Goal: Check status: Check status

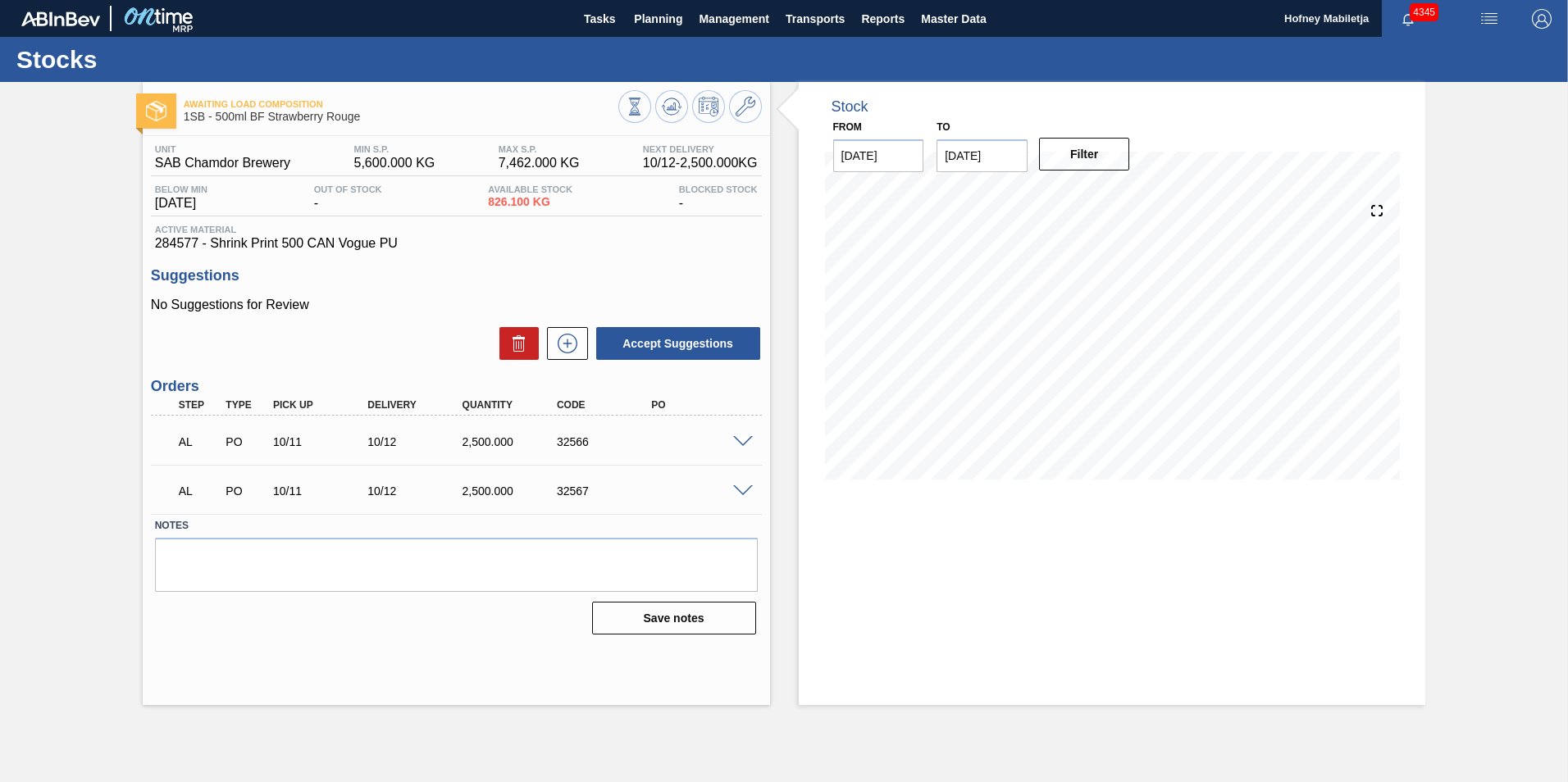
click at [743, 439] on span at bounding box center [742, 443] width 19 height 12
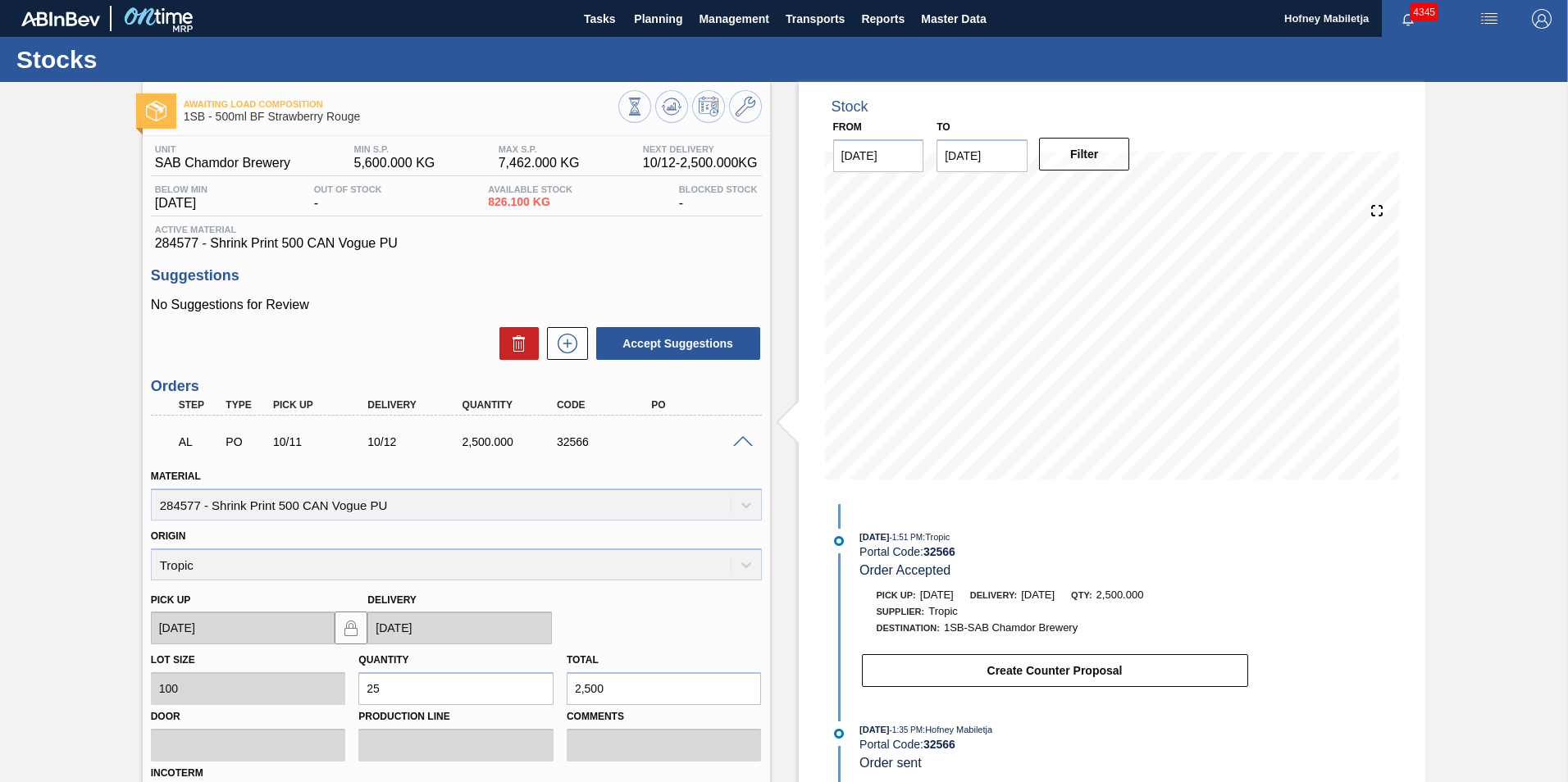
click at [738, 435] on div at bounding box center [745, 441] width 33 height 12
click at [743, 437] on span at bounding box center [742, 443] width 19 height 12
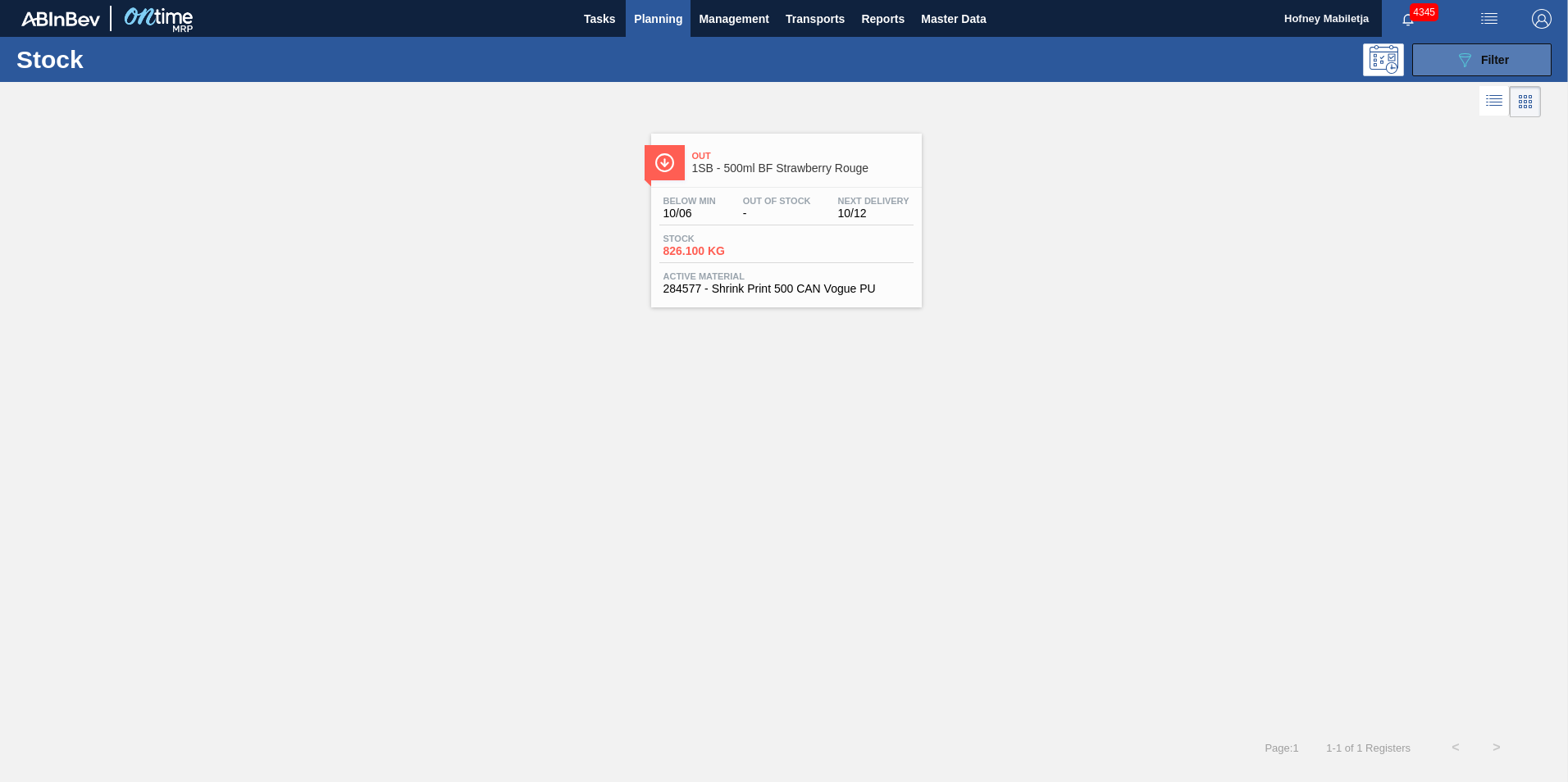
click at [1517, 57] on button "089F7B8B-B2A5-4AFE-B5C0-19BA573D28AC Filter" at bounding box center [1481, 59] width 140 height 33
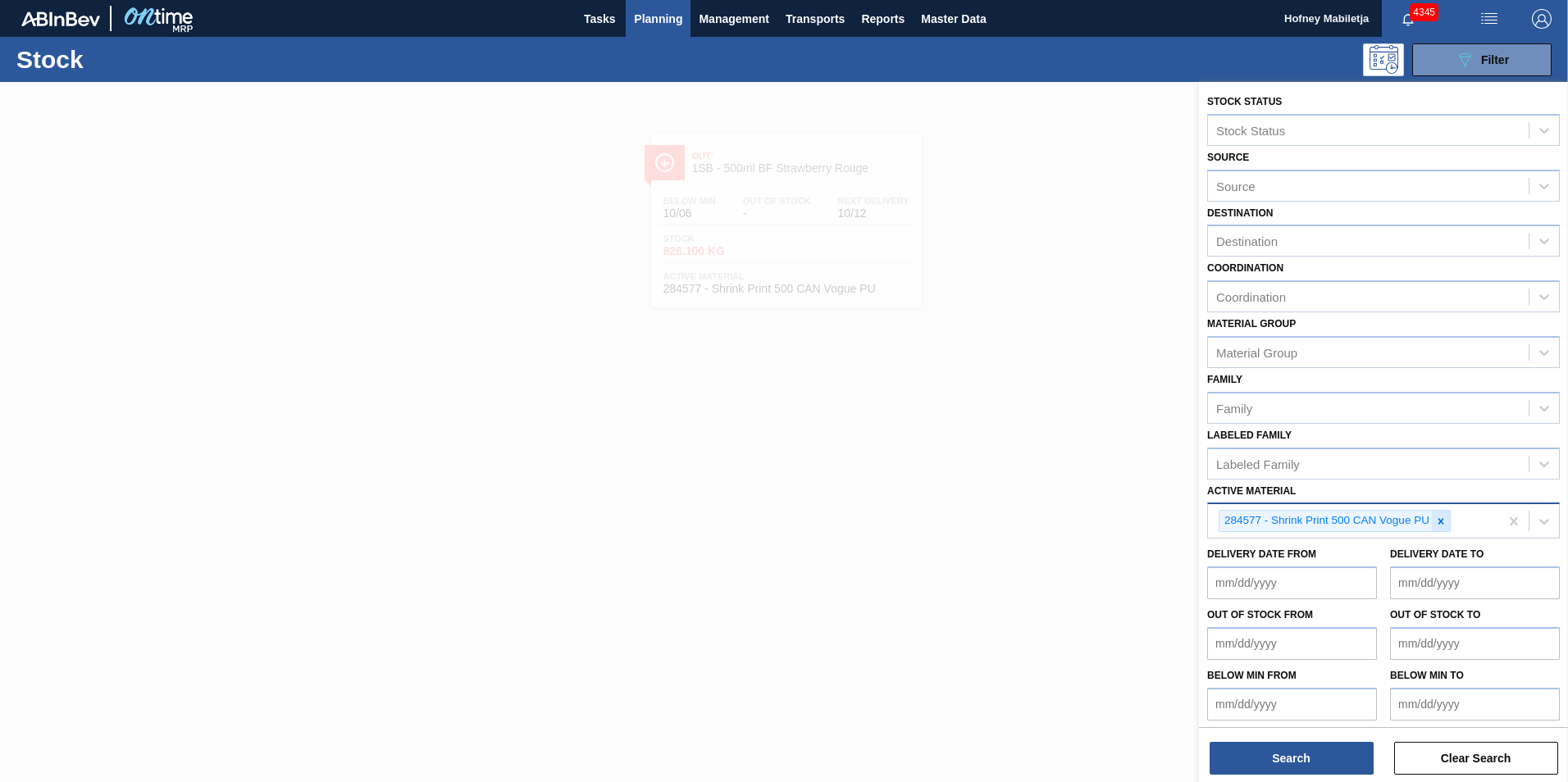
click at [1441, 517] on icon at bounding box center [1440, 521] width 11 height 11
paste Material "283771"
type Material "283771"
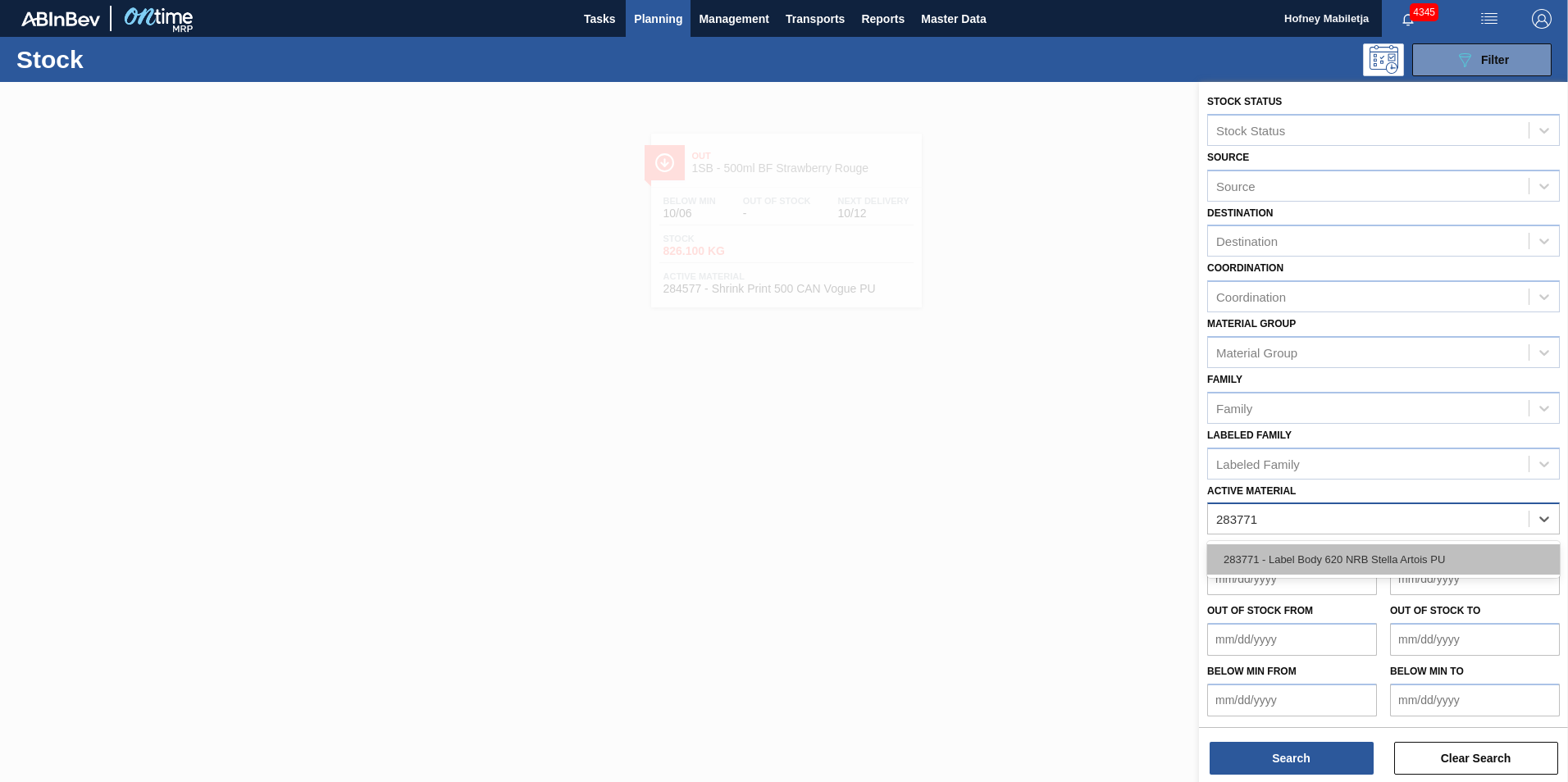
click at [1349, 560] on div "283771 - Label Body 620 NRB Stella Artois PU" at bounding box center [1383, 560] width 352 height 31
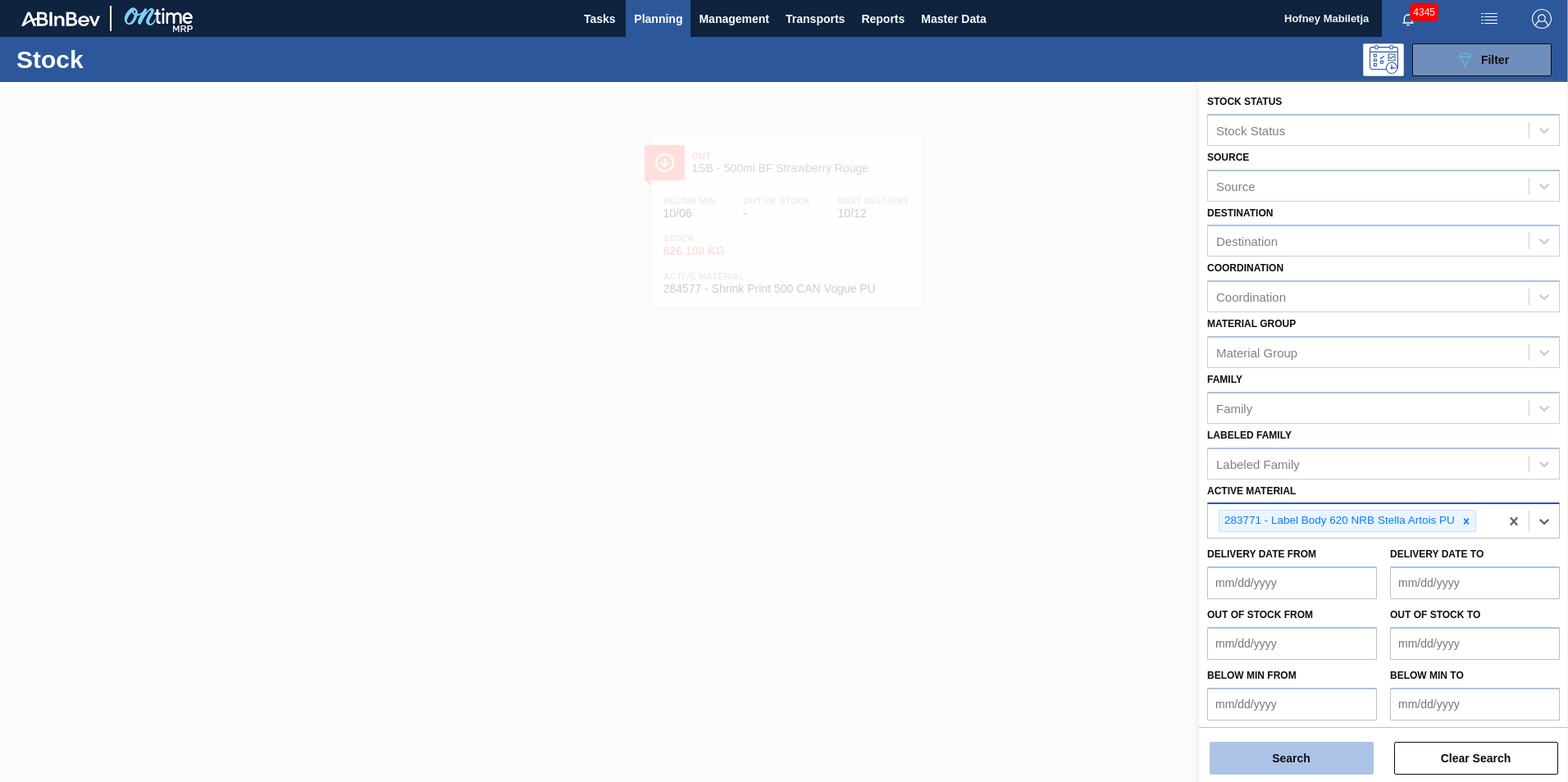
click at [1311, 757] on button "Search" at bounding box center [1291, 758] width 164 height 33
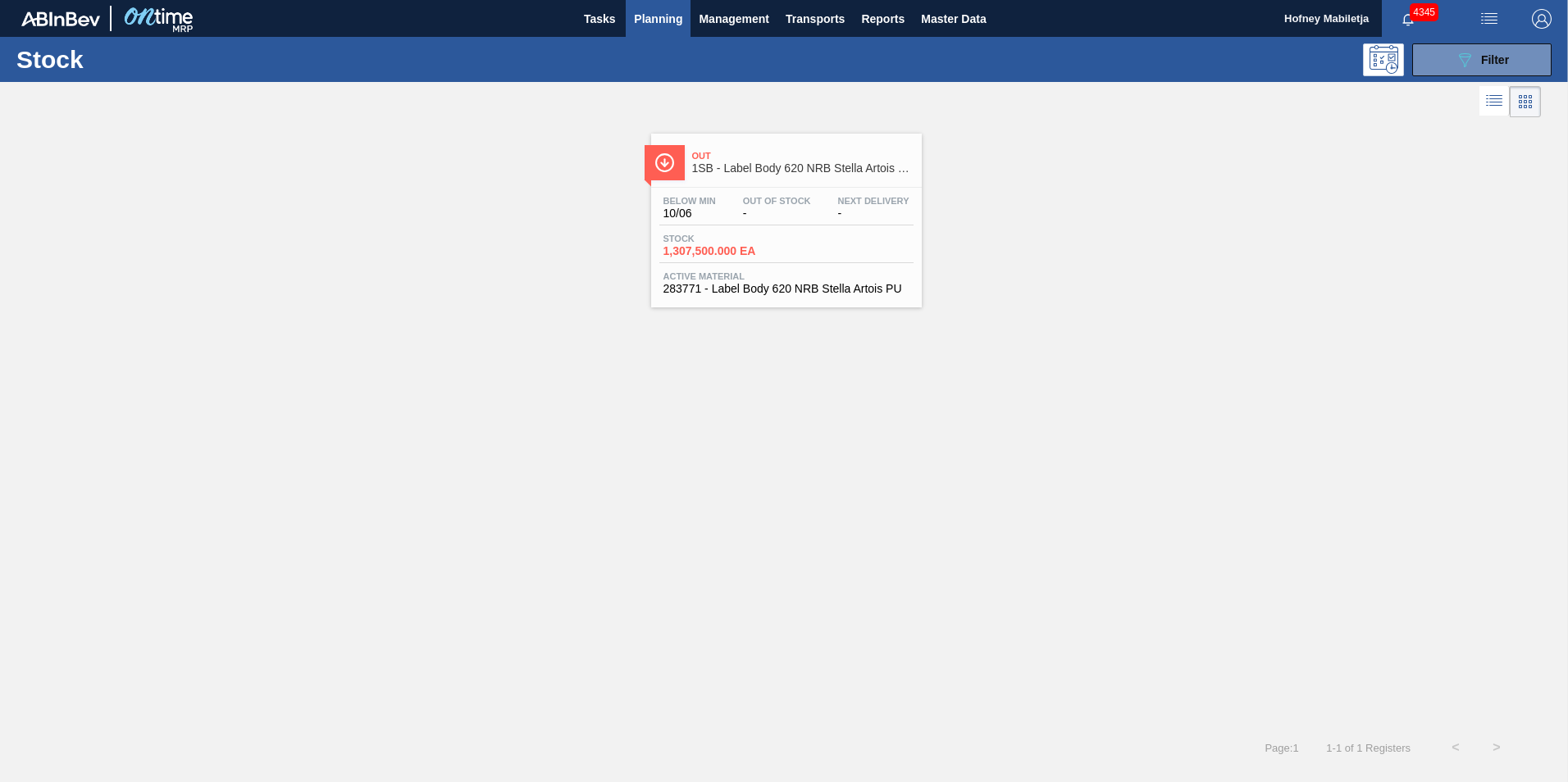
click at [770, 252] on span "1,307,500.000 EA" at bounding box center [720, 251] width 115 height 12
click at [1498, 60] on span "Filter" at bounding box center [1495, 60] width 28 height 13
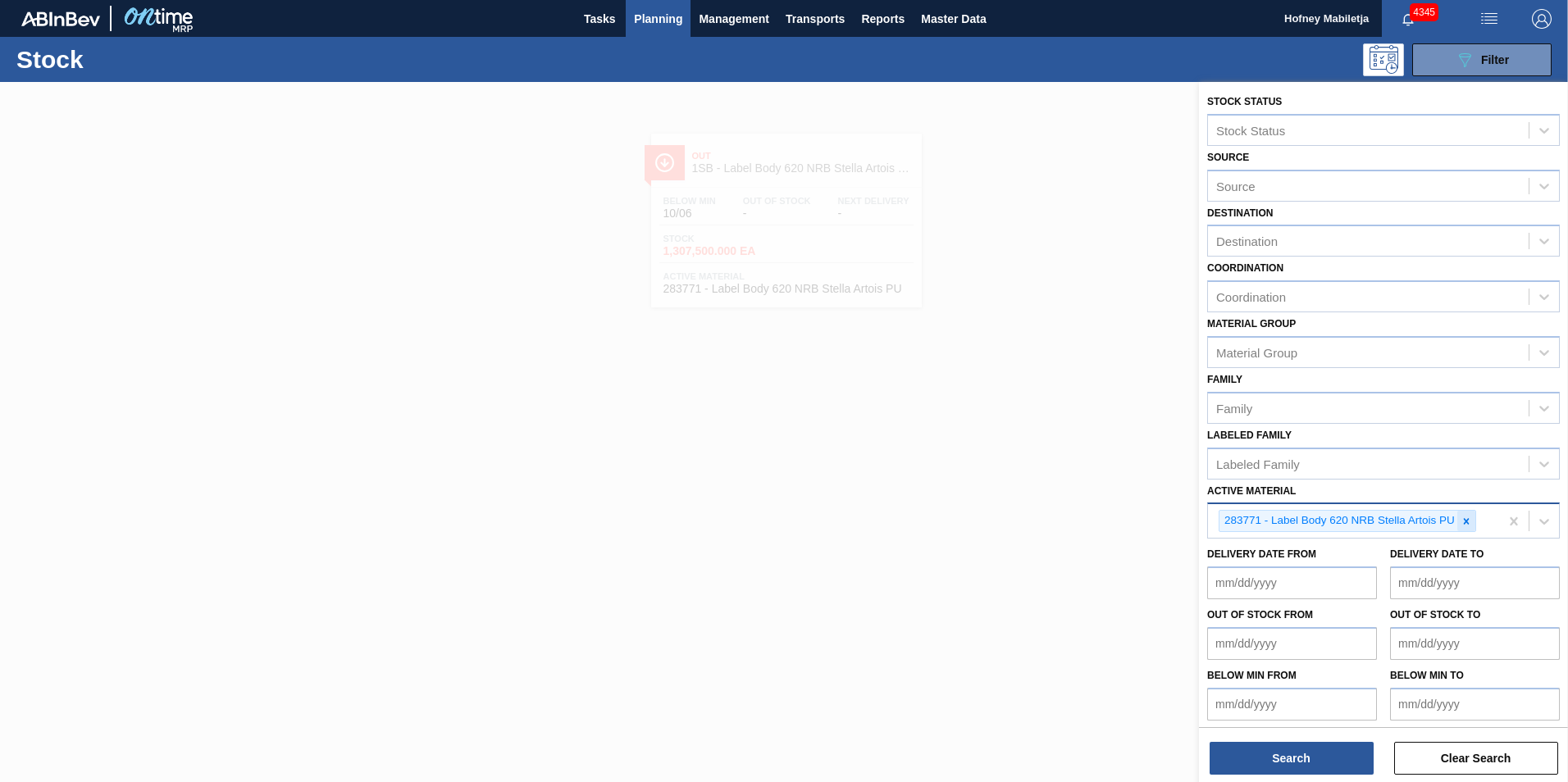
click at [1468, 518] on icon at bounding box center [1465, 521] width 11 height 11
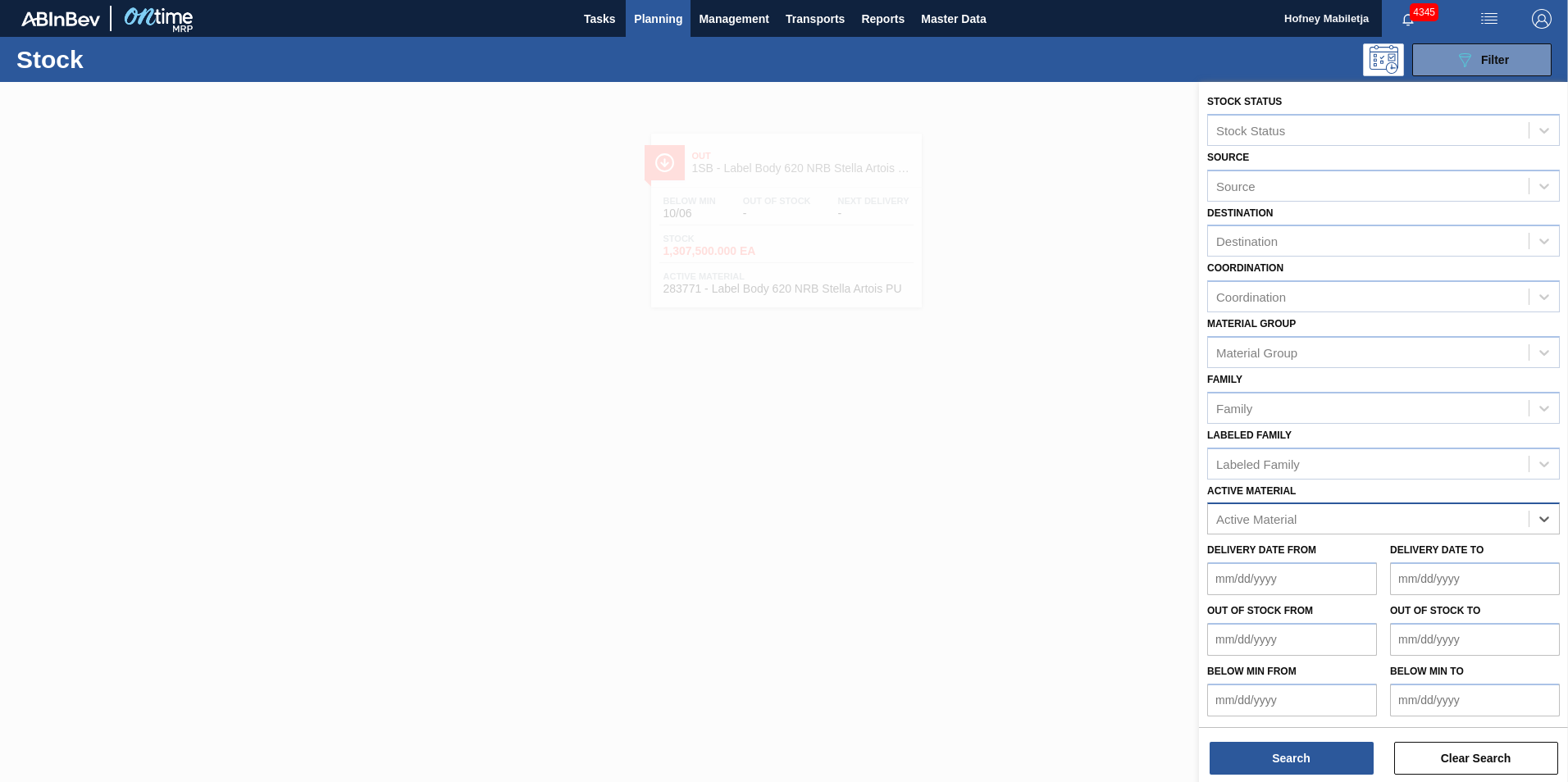
paste Material "283763"
type Material "283763"
click at [1347, 549] on div "283763 - Label Back Stella Artois 620 PU" at bounding box center [1383, 560] width 352 height 31
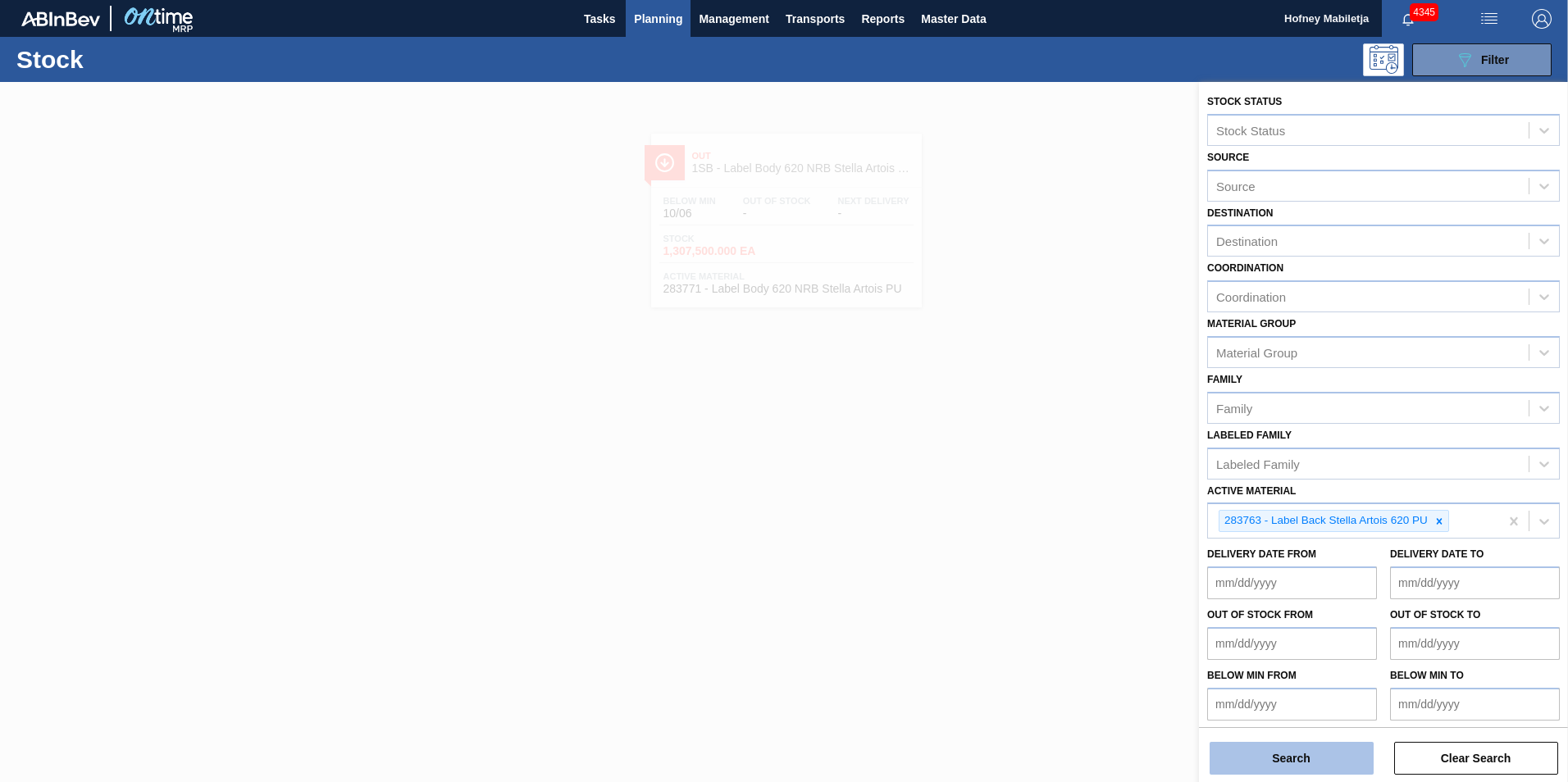
click at [1302, 767] on button "Search" at bounding box center [1291, 758] width 164 height 33
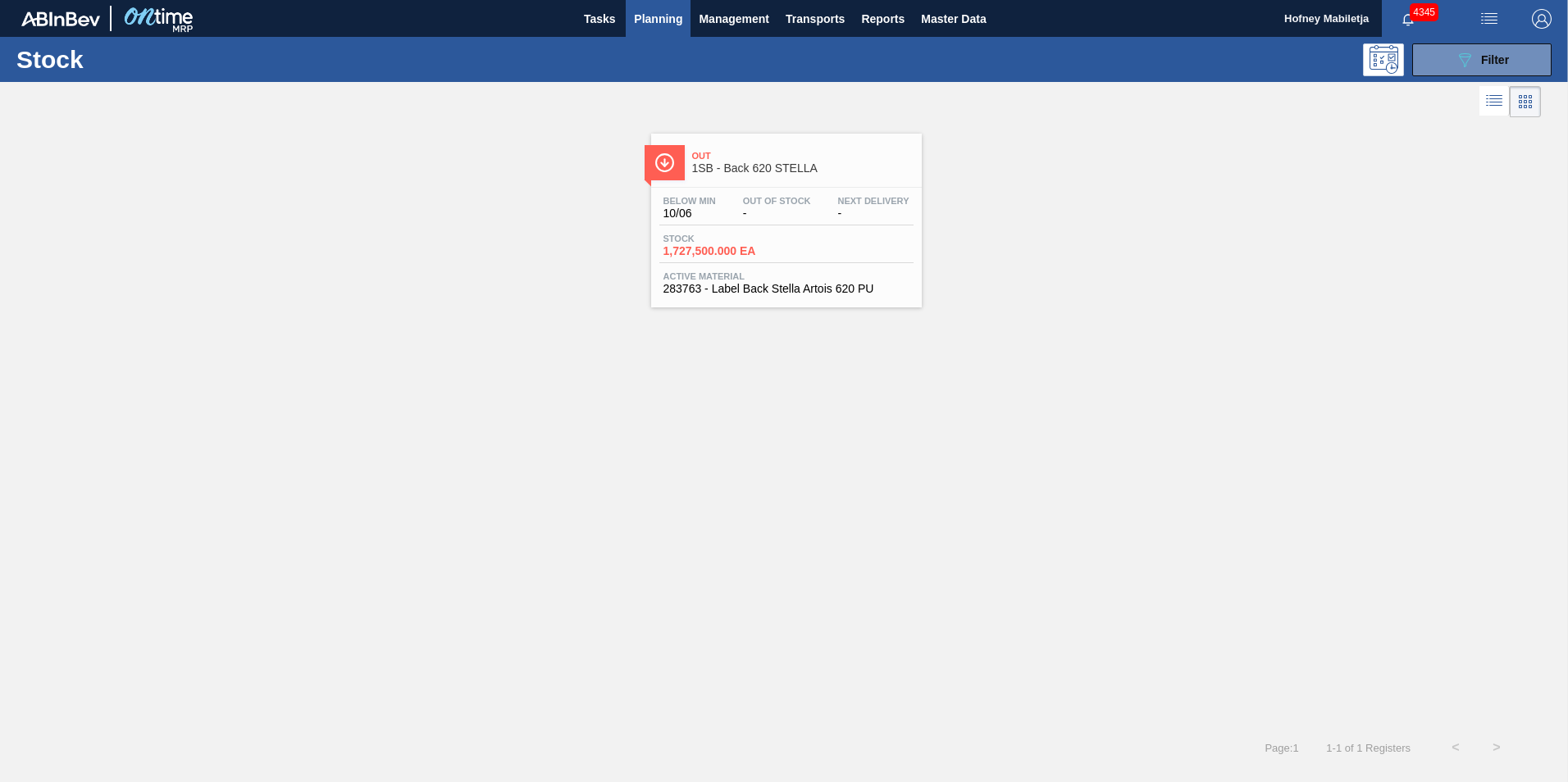
click at [768, 235] on span "Stock" at bounding box center [720, 238] width 115 height 10
click at [1526, 54] on button "089F7B8B-B2A5-4AFE-B5C0-19BA573D28AC Filter" at bounding box center [1481, 59] width 140 height 33
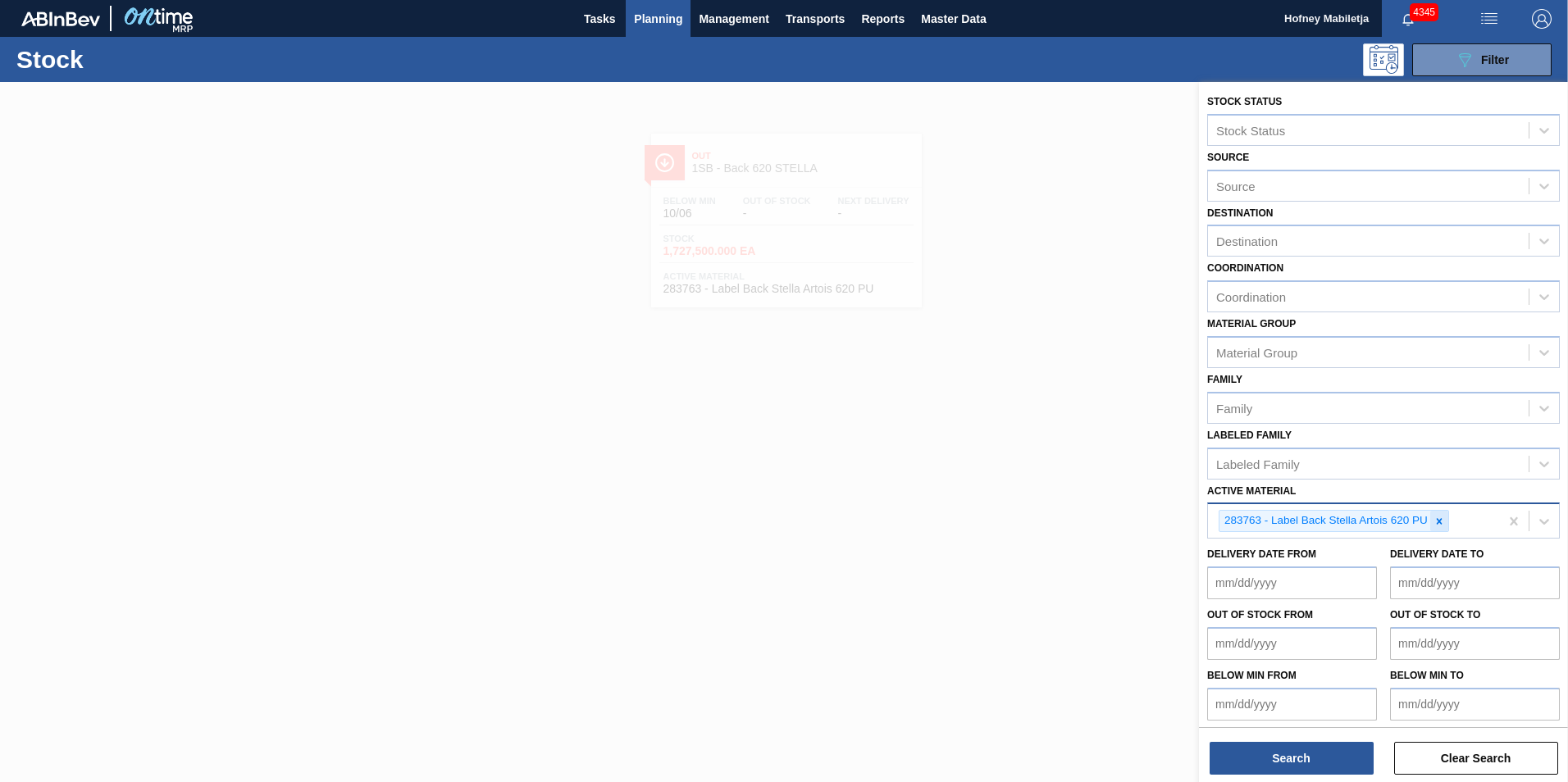
click at [1442, 522] on icon at bounding box center [1438, 521] width 11 height 11
paste Material "279336"
type Material "279336"
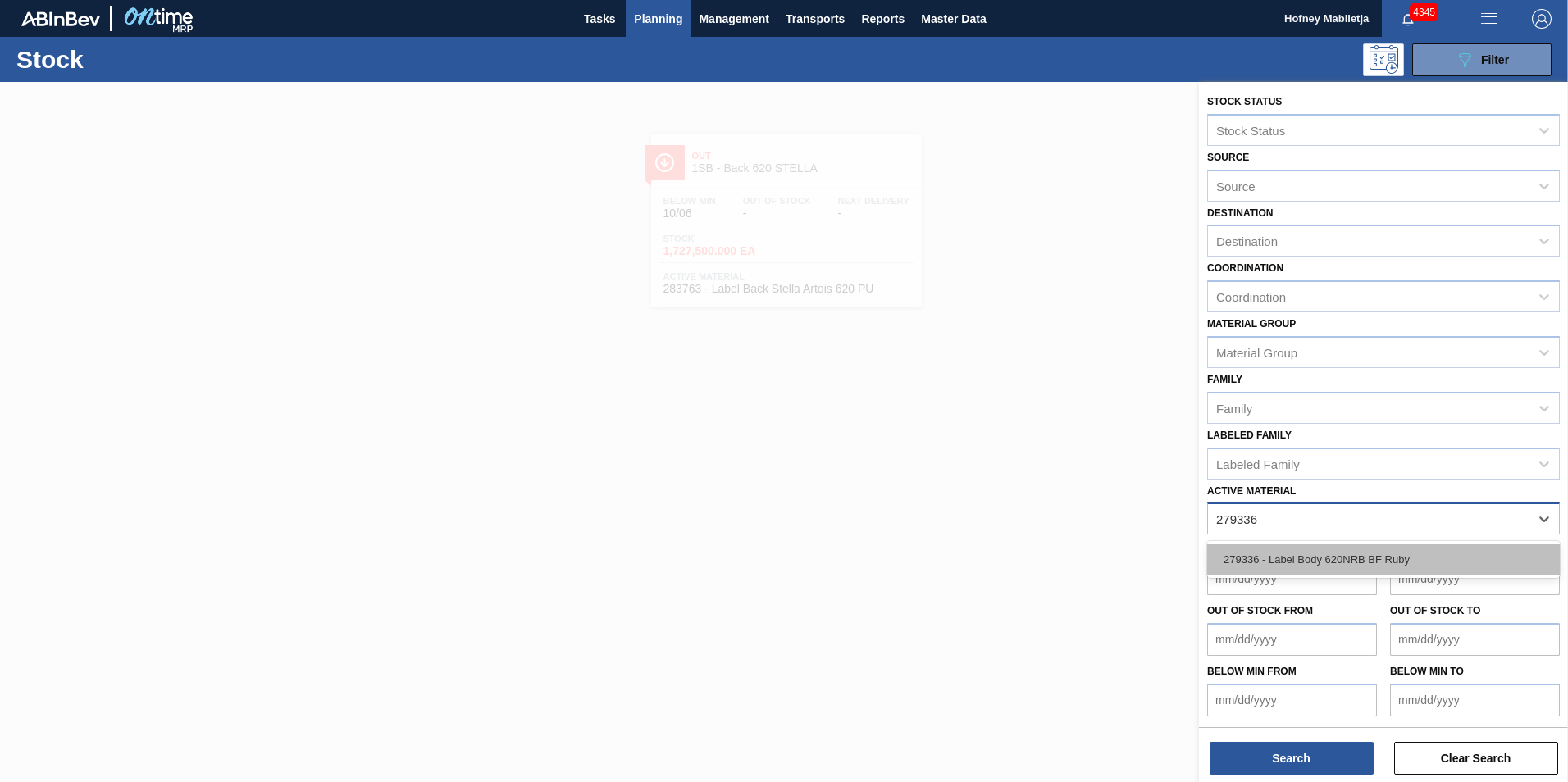
click at [1356, 556] on div "279336 - Label Body 620NRB BF Ruby" at bounding box center [1383, 560] width 352 height 31
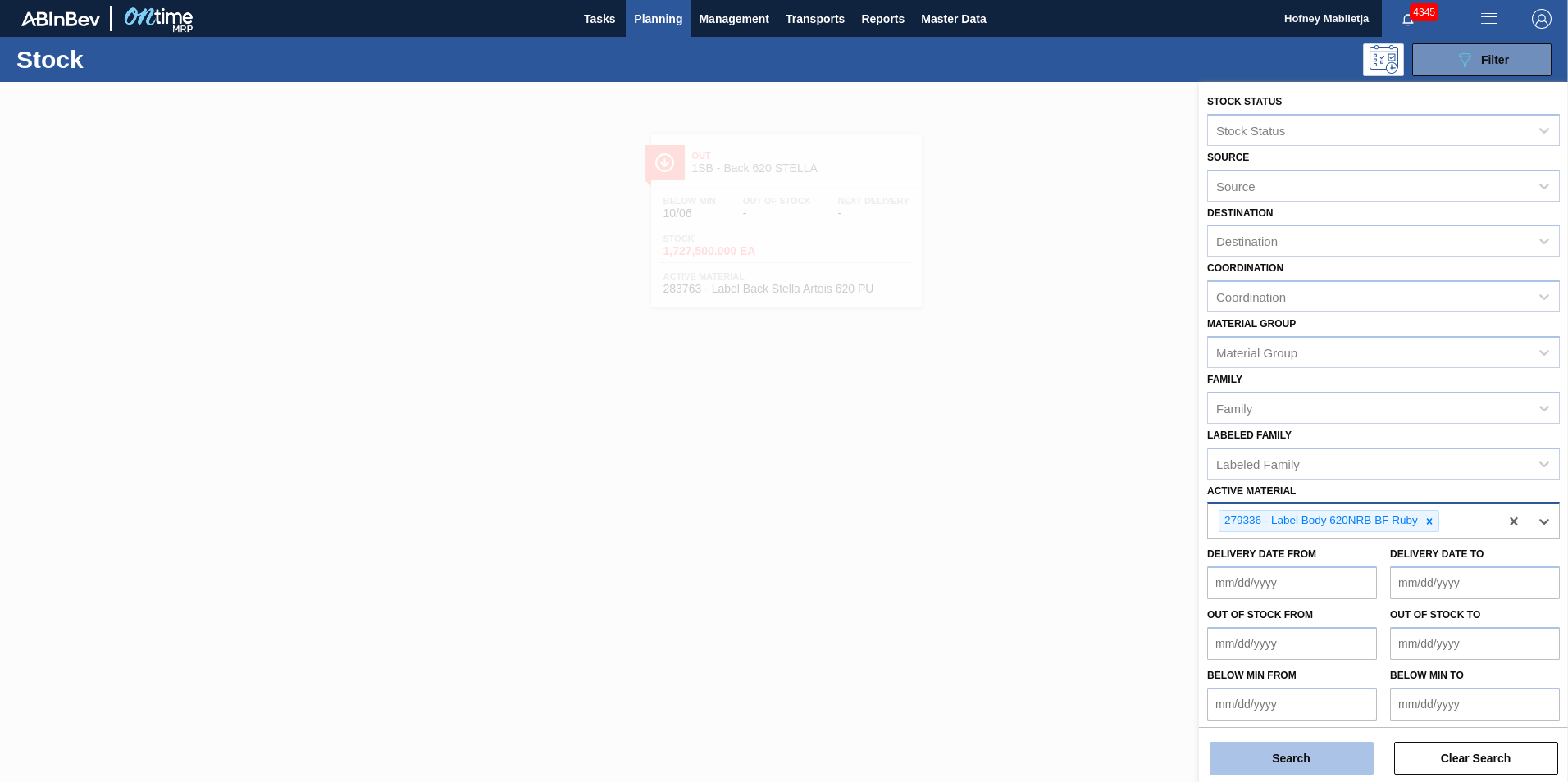
click at [1301, 754] on button "Search" at bounding box center [1291, 758] width 164 height 33
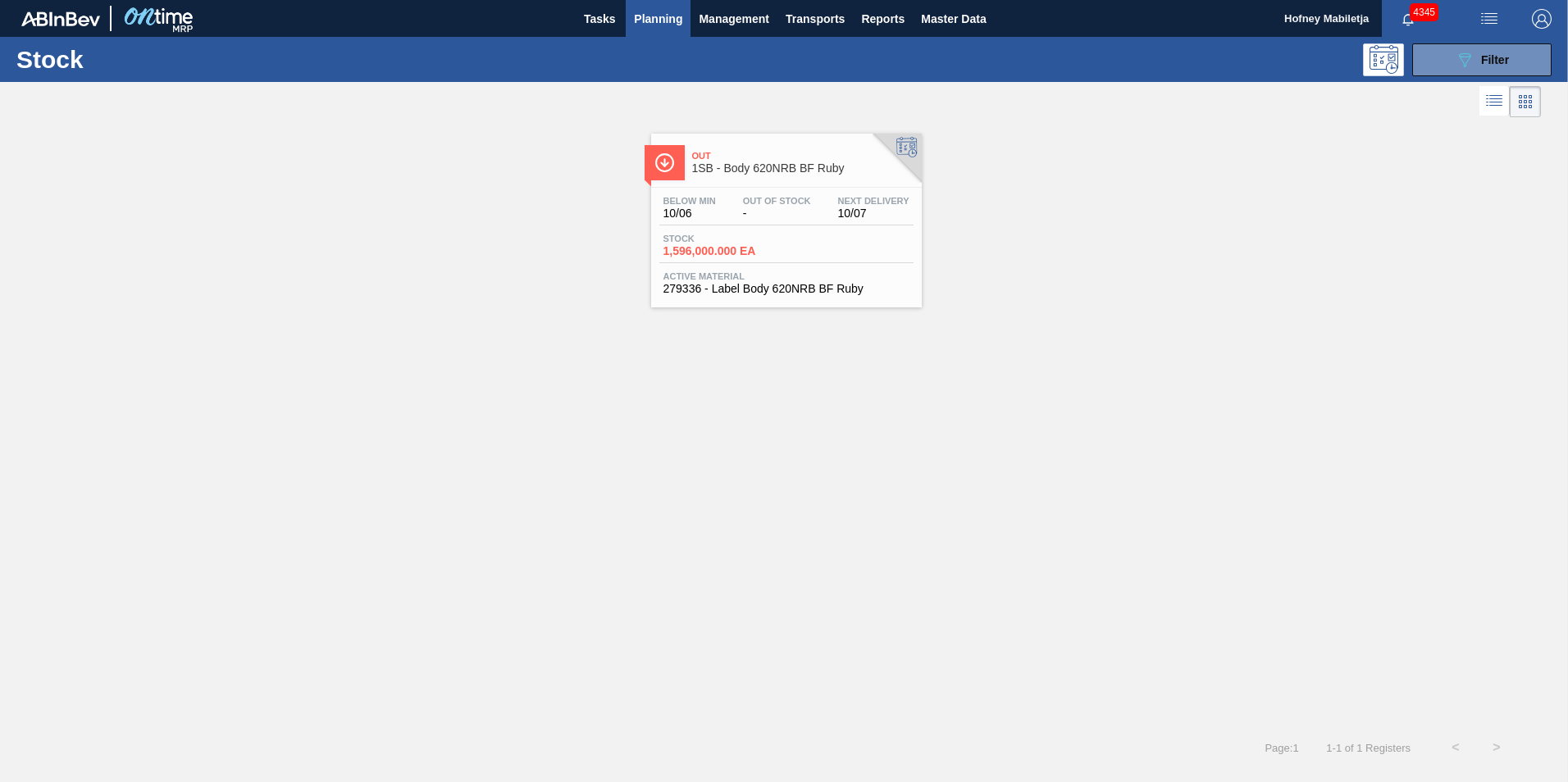
click at [764, 228] on div "Below Min 10/06 Out Of Stock - Next Delivery 10/07 Stock 1,596,000.000 EA Activ…" at bounding box center [786, 243] width 271 height 112
click at [1514, 61] on button "089F7B8B-B2A5-4AFE-B5C0-19BA573D28AC Filter" at bounding box center [1481, 59] width 140 height 33
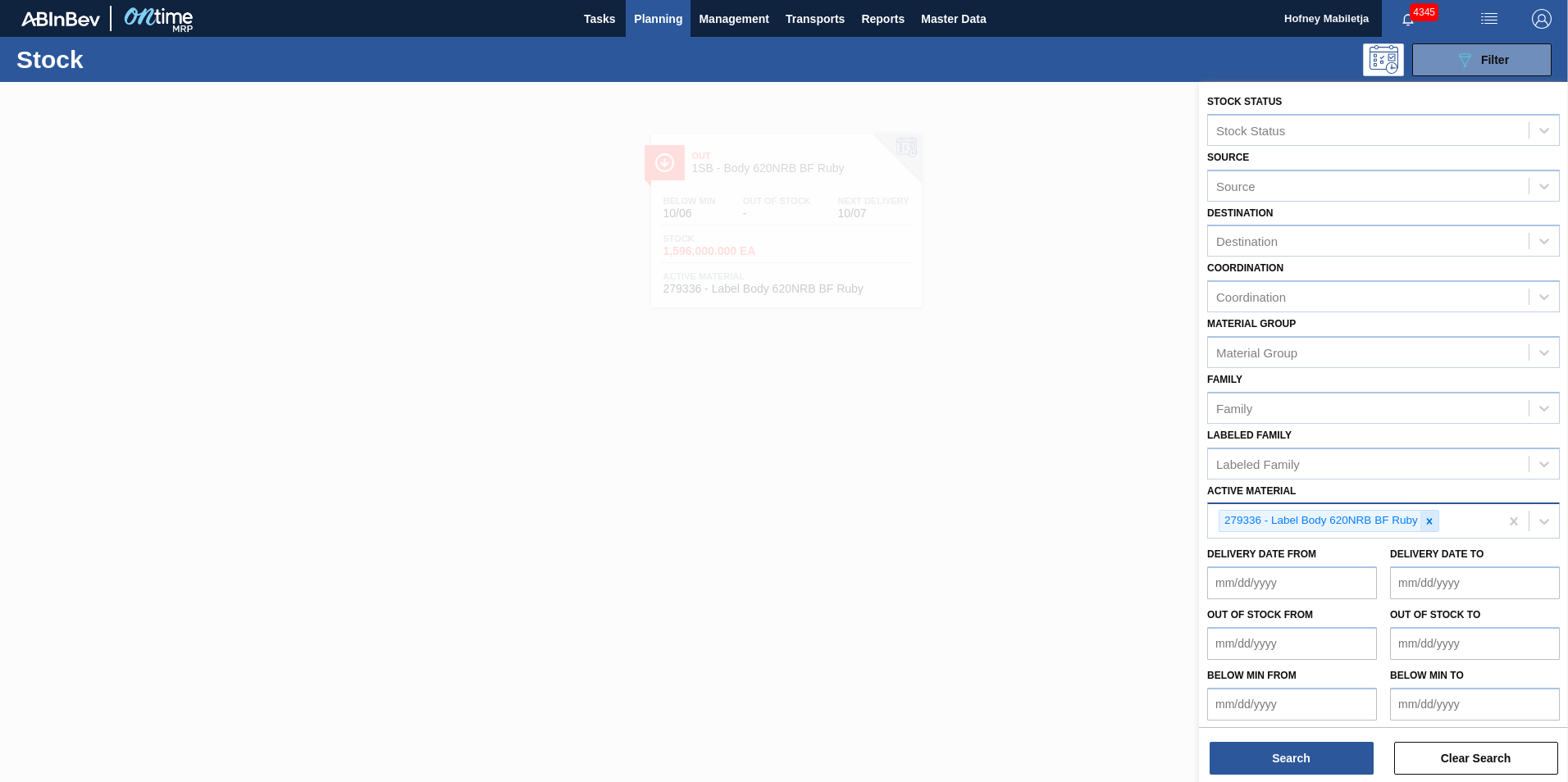
click at [1430, 519] on icon at bounding box center [1428, 521] width 11 height 11
paste Material "279794"
type Material "279794"
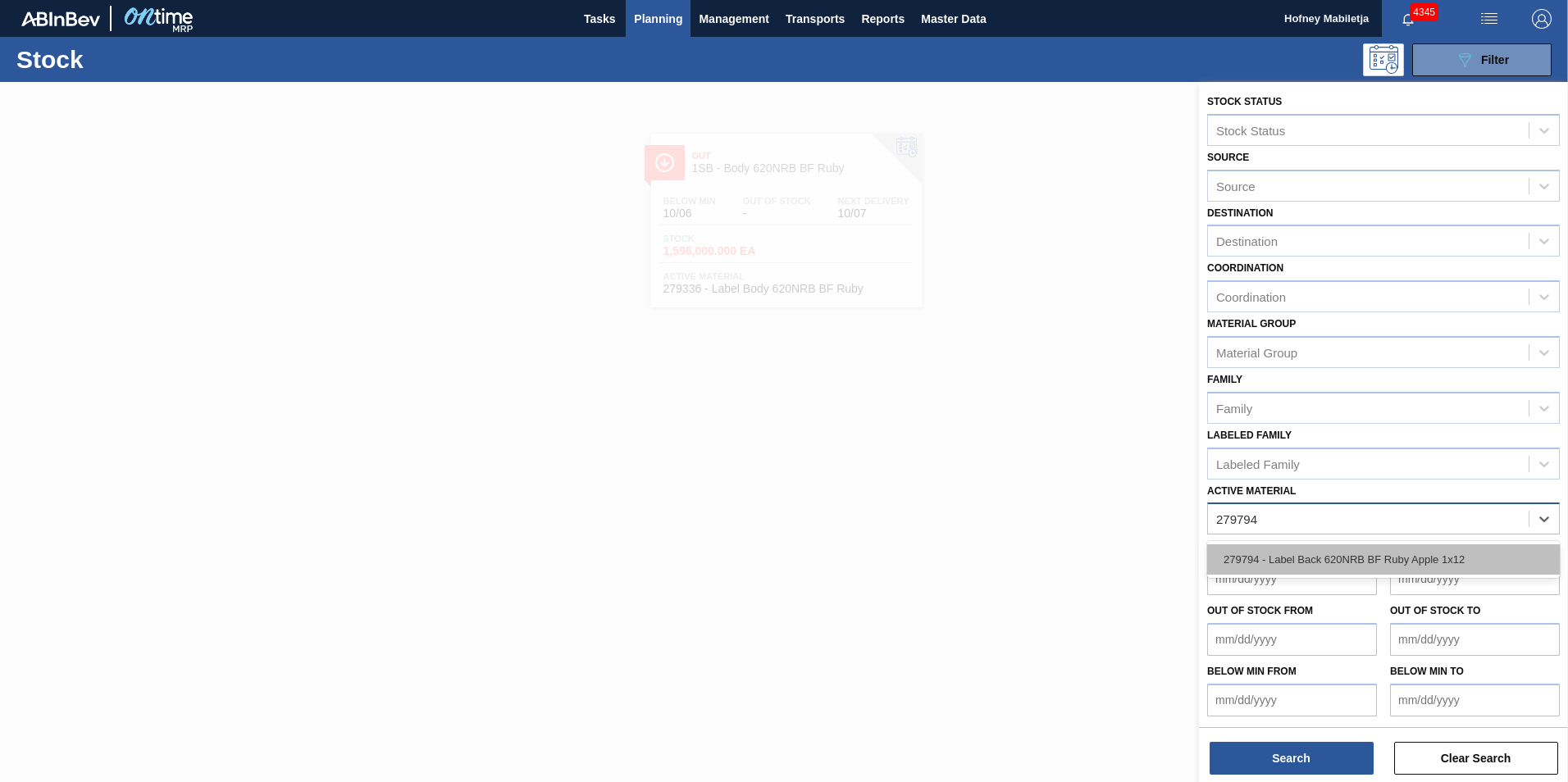
click at [1336, 547] on div "279794 - Label Back 620NRB BF Ruby Apple 1x12" at bounding box center [1383, 560] width 352 height 31
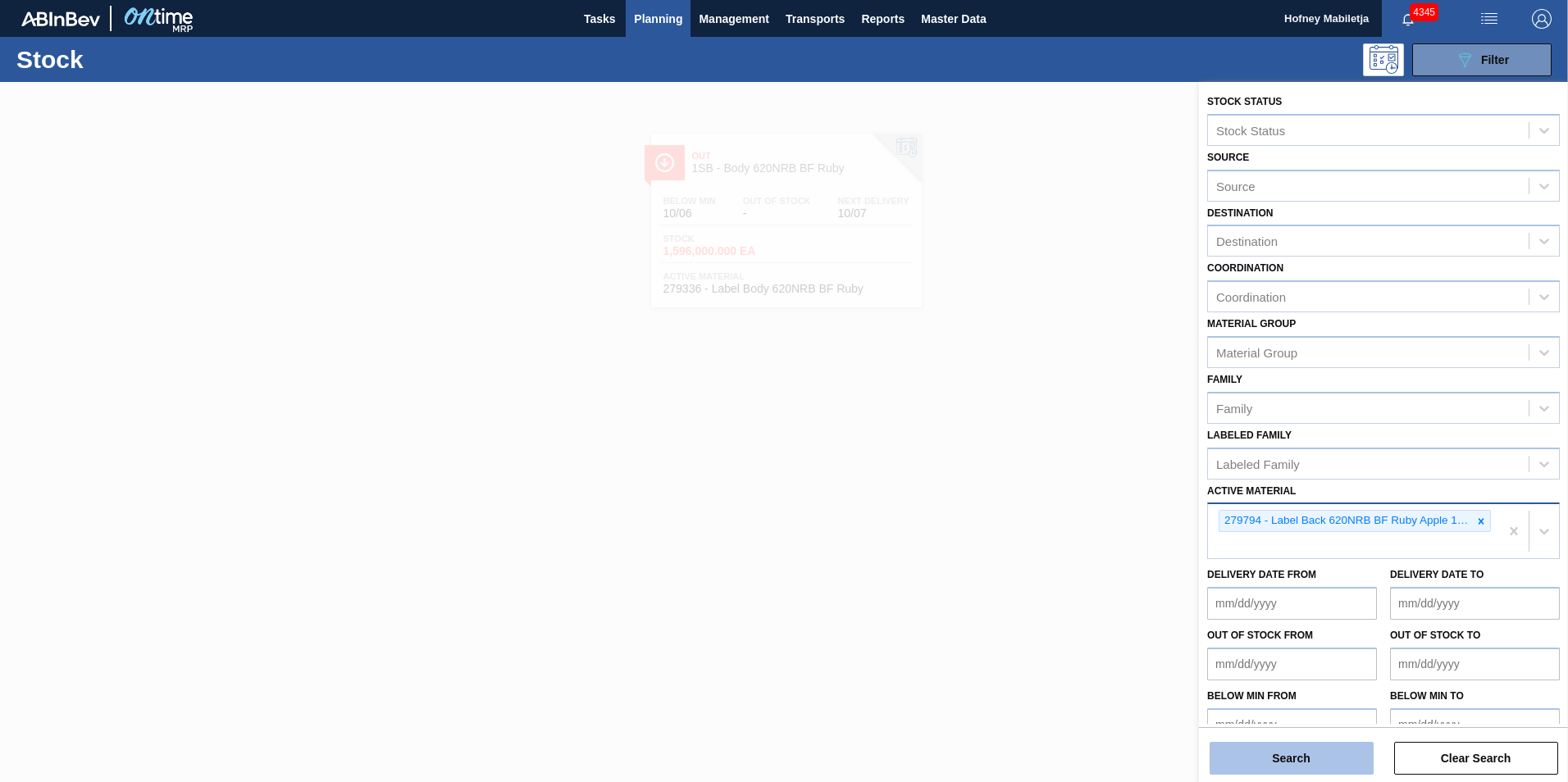
click at [1321, 751] on button "Search" at bounding box center [1291, 758] width 164 height 33
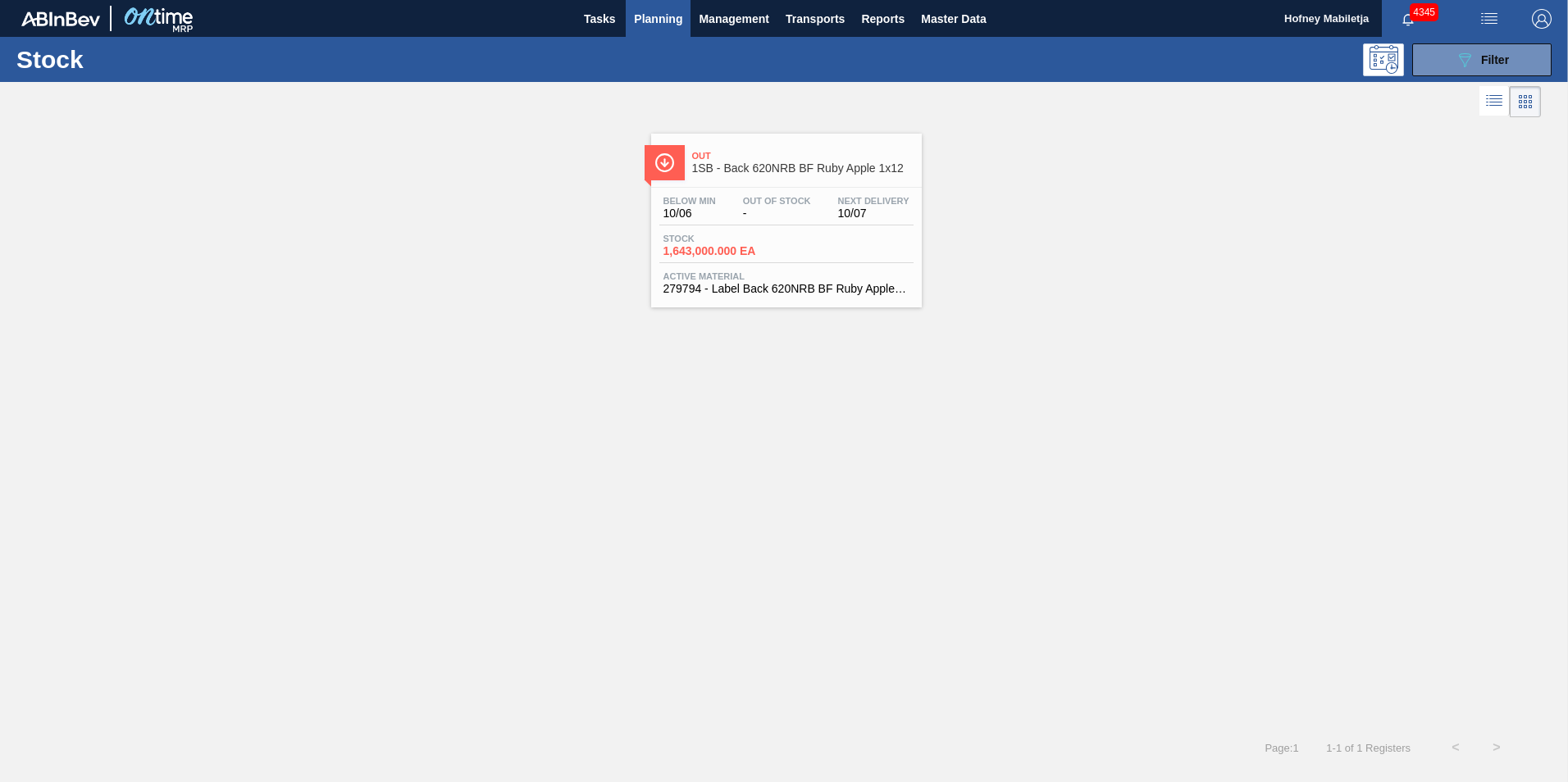
click at [776, 223] on div "Below Min 10/06 Out Of Stock - Next Delivery 10/07" at bounding box center [785, 211] width 254 height 30
click at [1525, 54] on button "089F7B8B-B2A5-4AFE-B5C0-19BA573D28AC Filter" at bounding box center [1481, 59] width 140 height 33
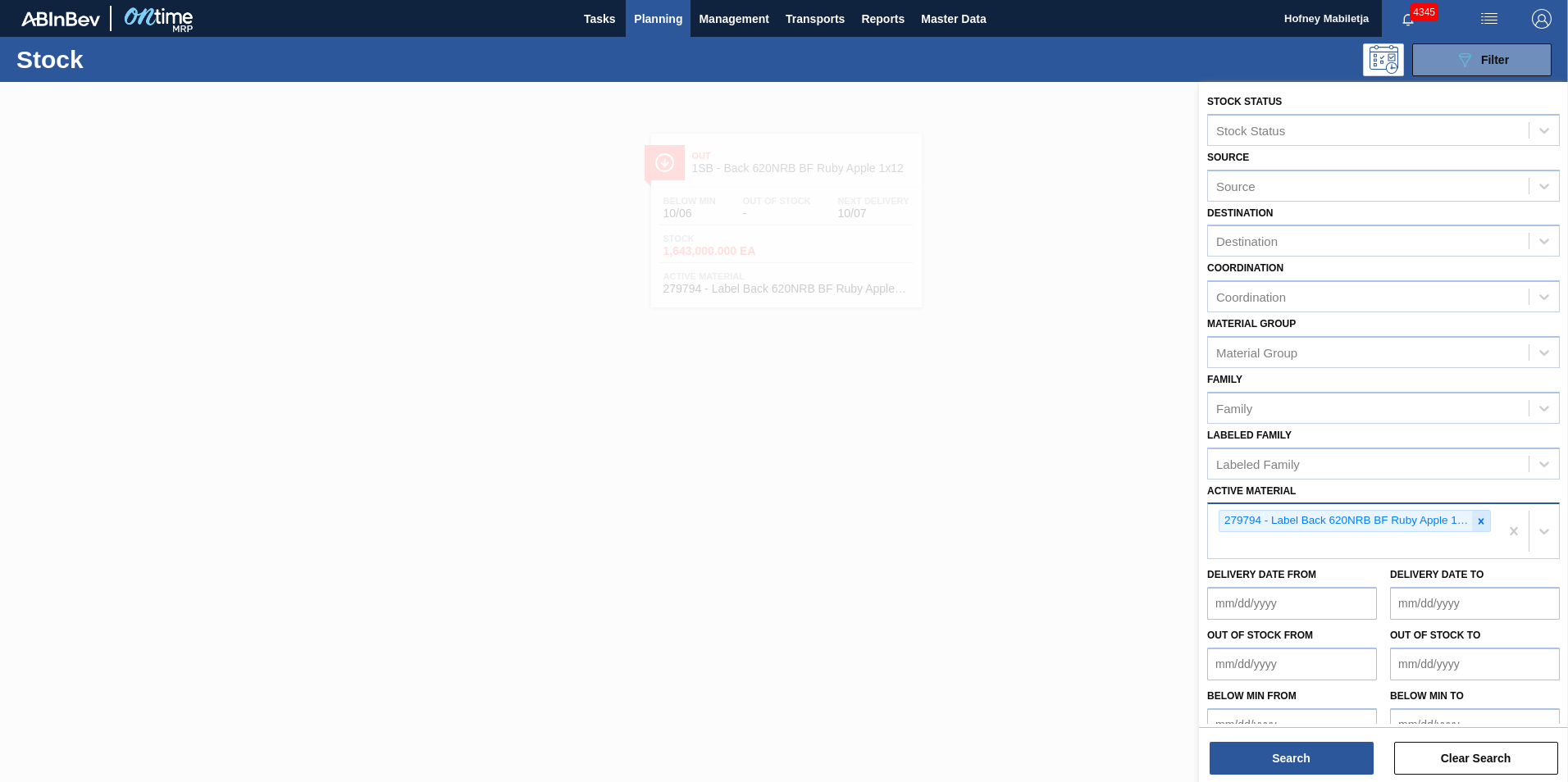
click at [1481, 521] on icon at bounding box center [1480, 521] width 11 height 11
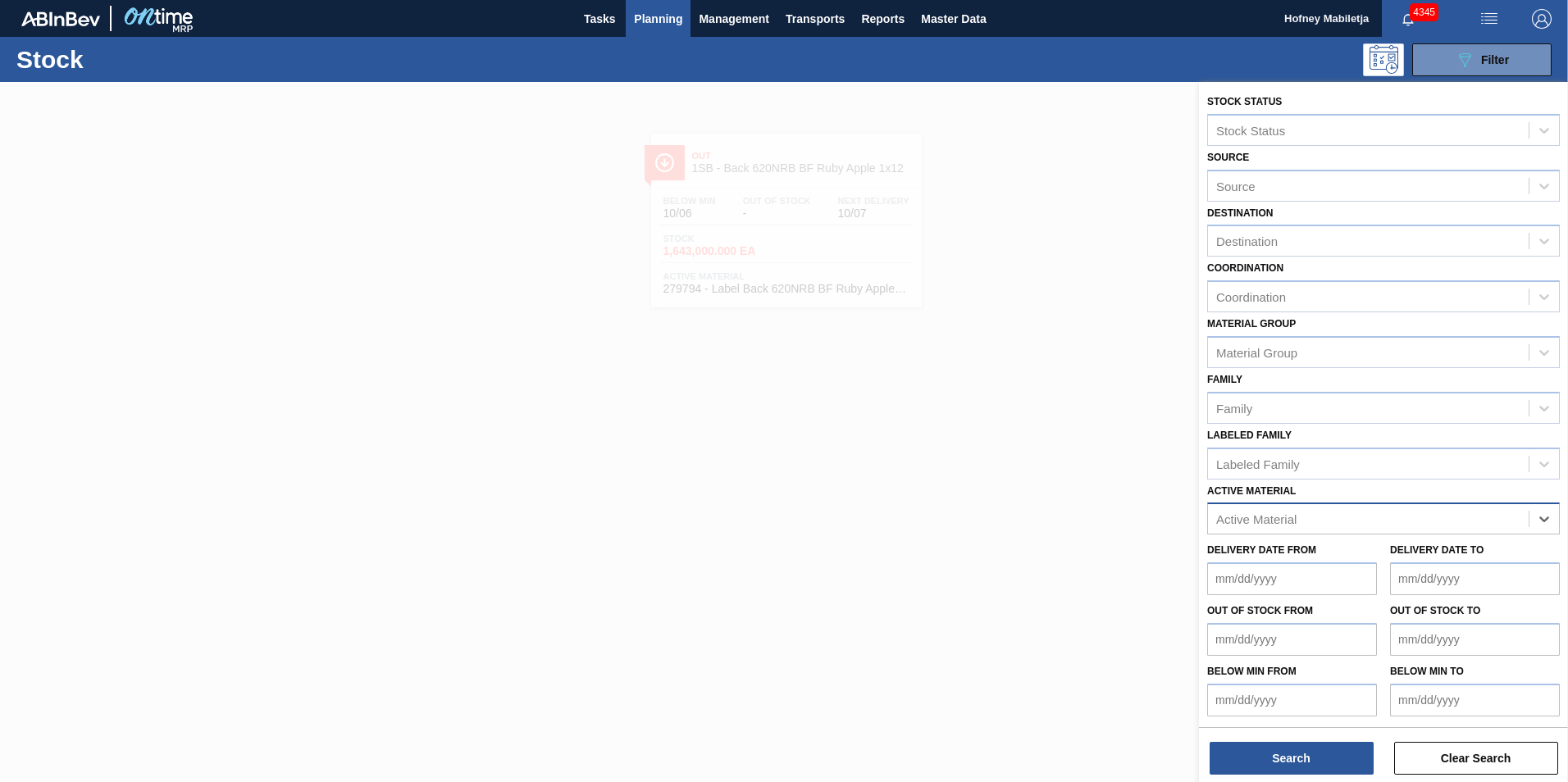
paste Material "279335"
type Material "279335"
click at [1354, 551] on div "279335 - Label Neck 620NRB BF Ruby" at bounding box center [1383, 560] width 352 height 31
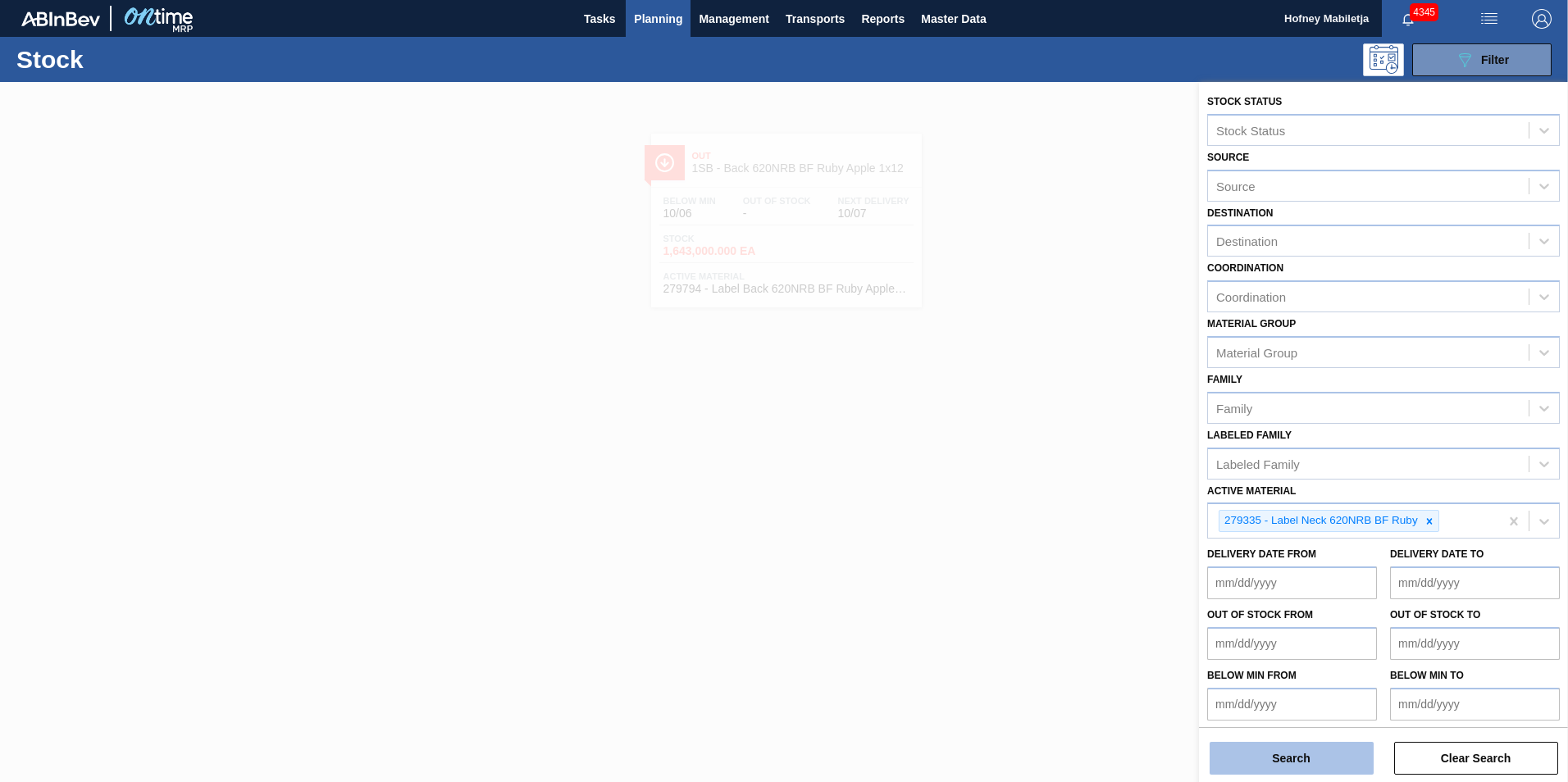
click at [1302, 751] on button "Search" at bounding box center [1291, 758] width 164 height 33
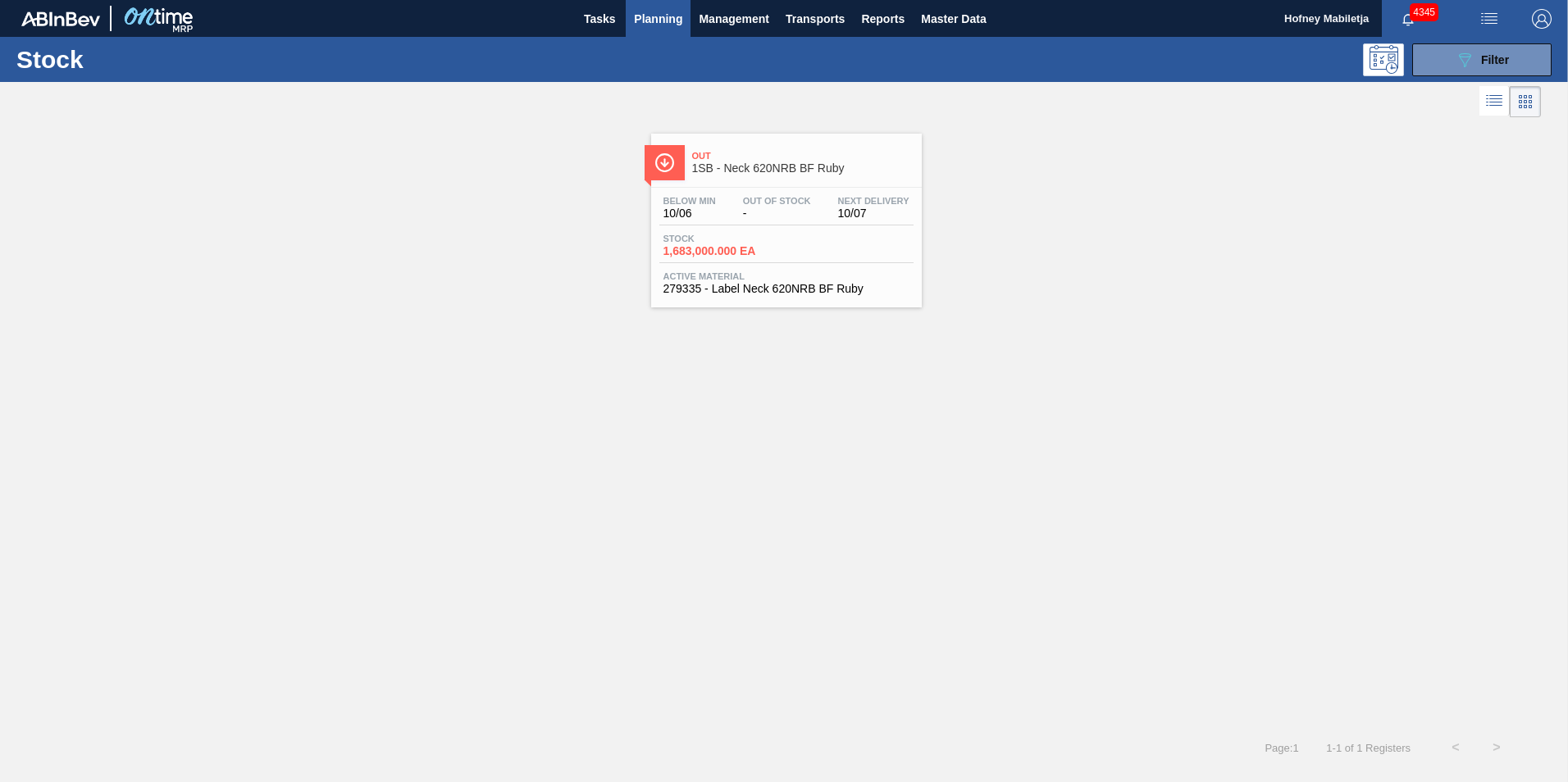
click at [821, 244] on div "Stock 1,683,000.000 EA" at bounding box center [785, 249] width 254 height 30
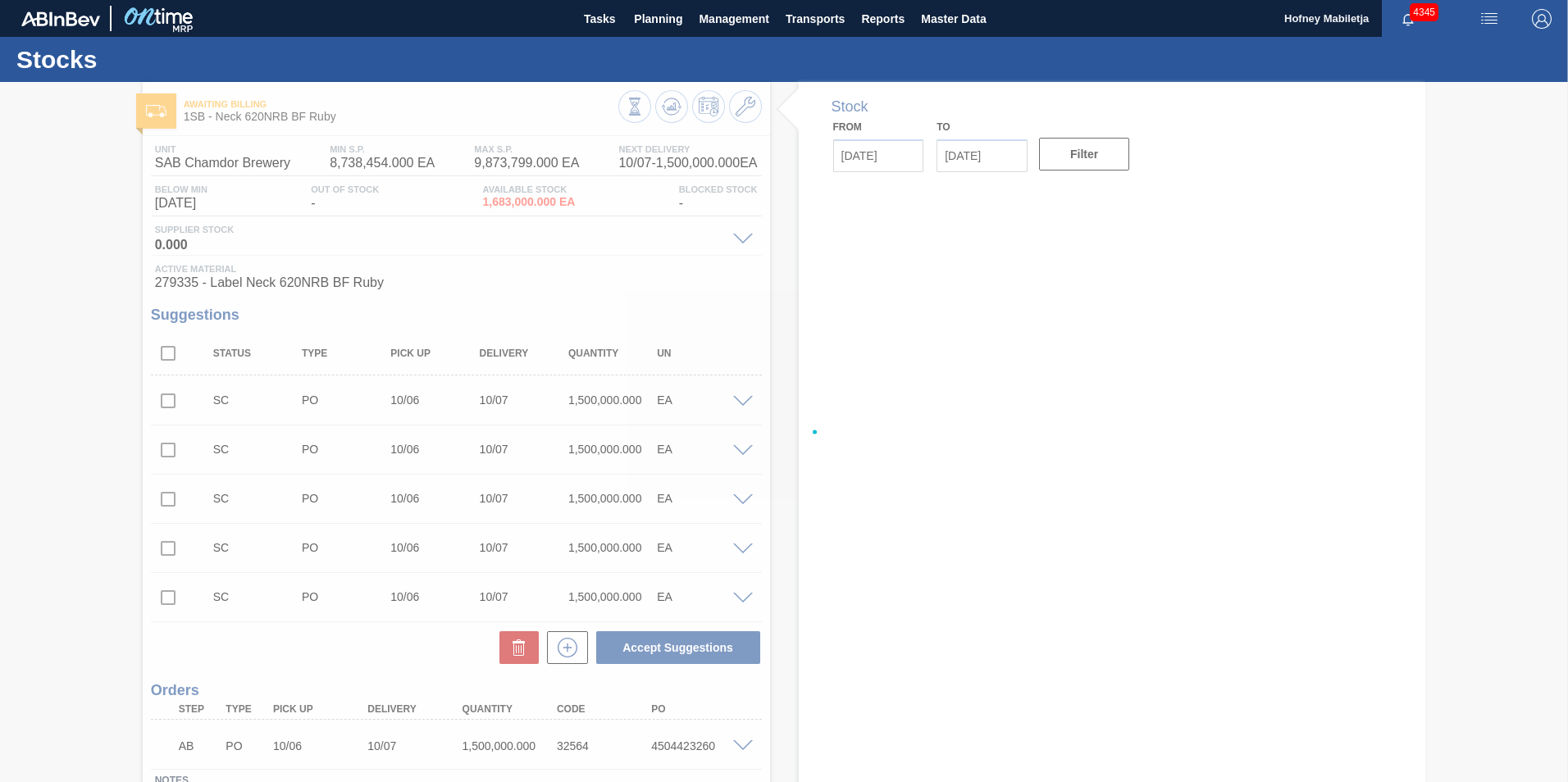
type input "[DATE]"
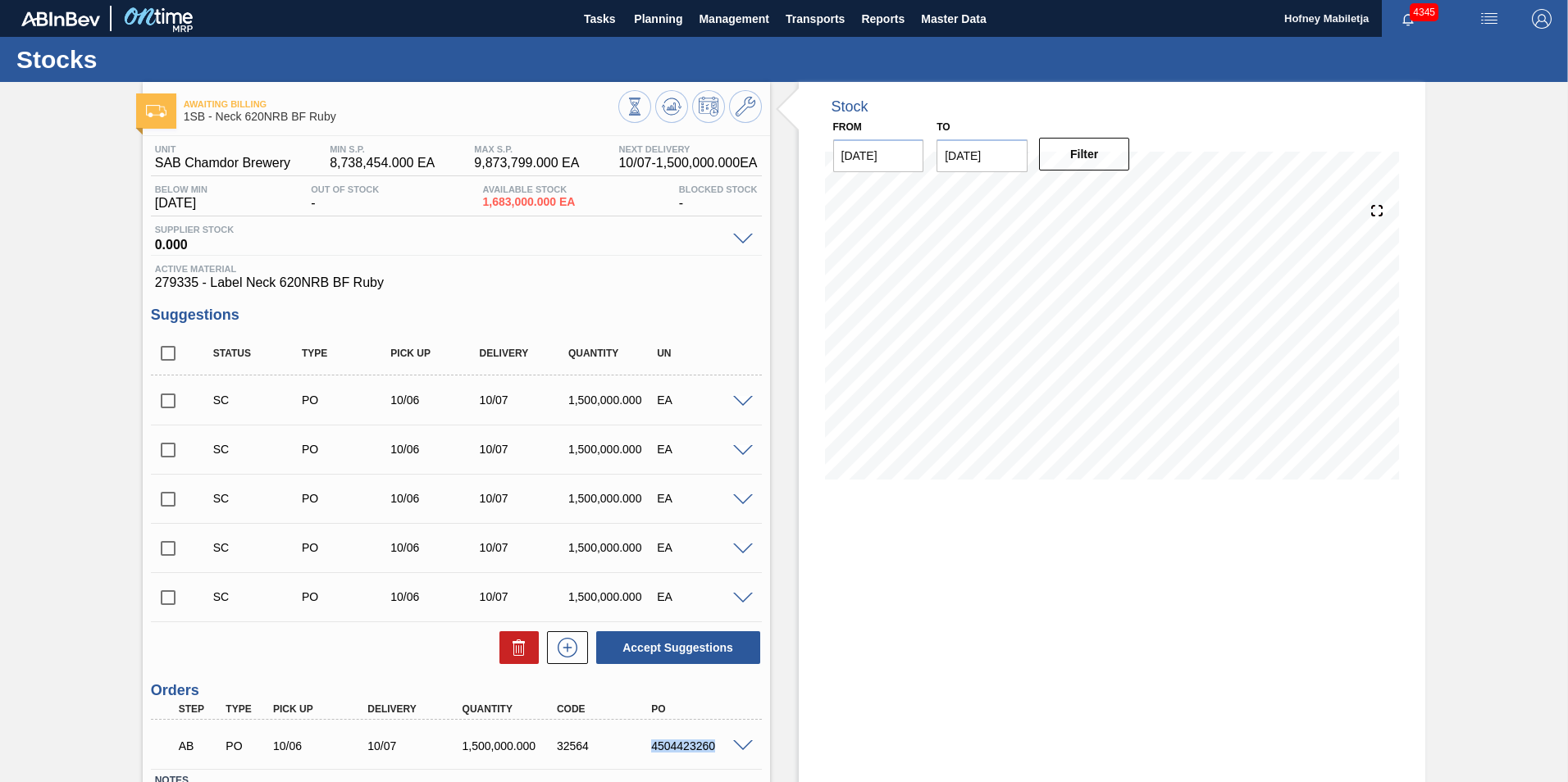
drag, startPoint x: 719, startPoint y: 746, endPoint x: 640, endPoint y: 751, distance: 79.2
click at [640, 751] on div "4504423260" at bounding box center [687, 746] width 94 height 13
copy div "4504423260"
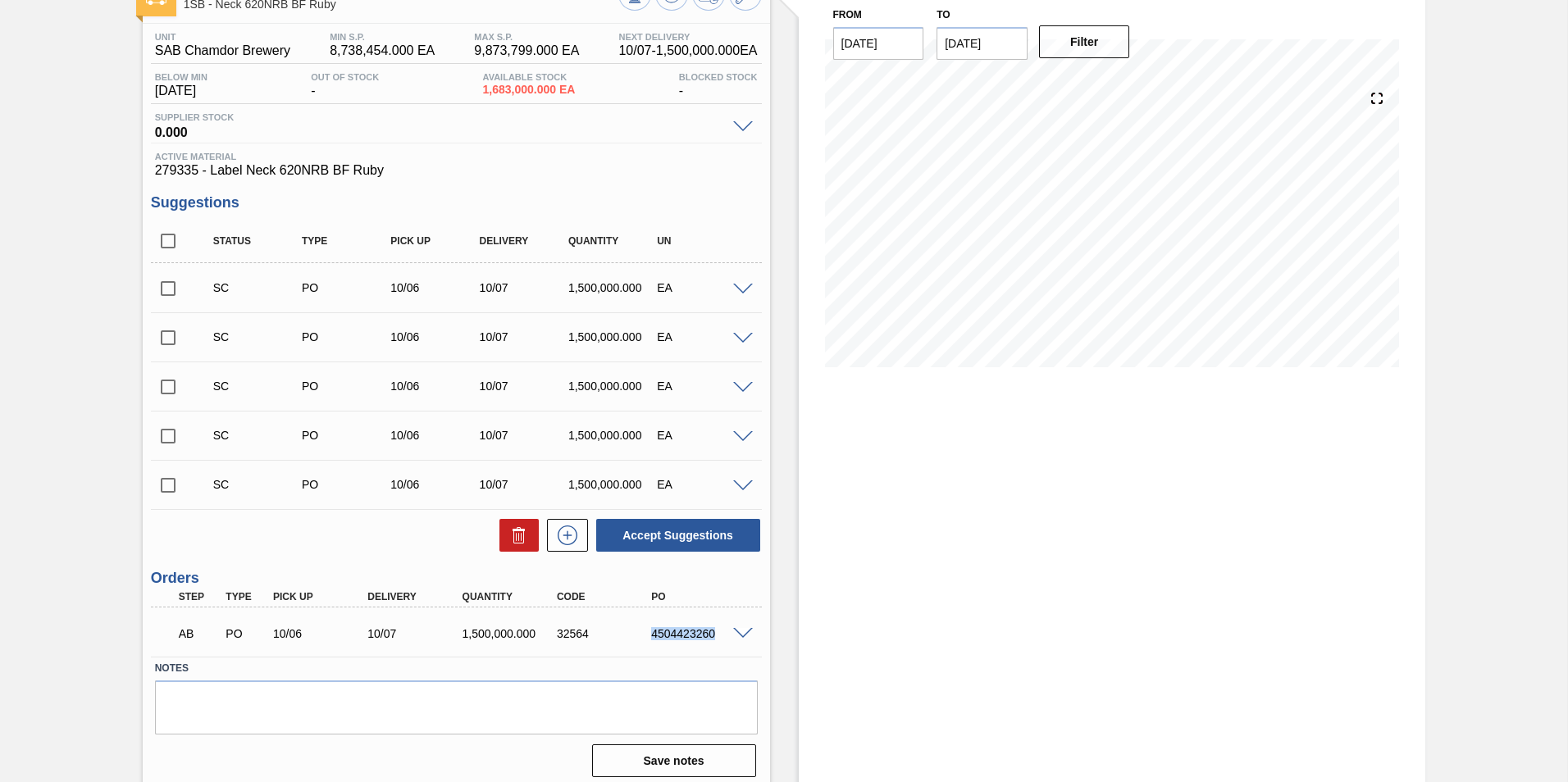
scroll to position [121, 0]
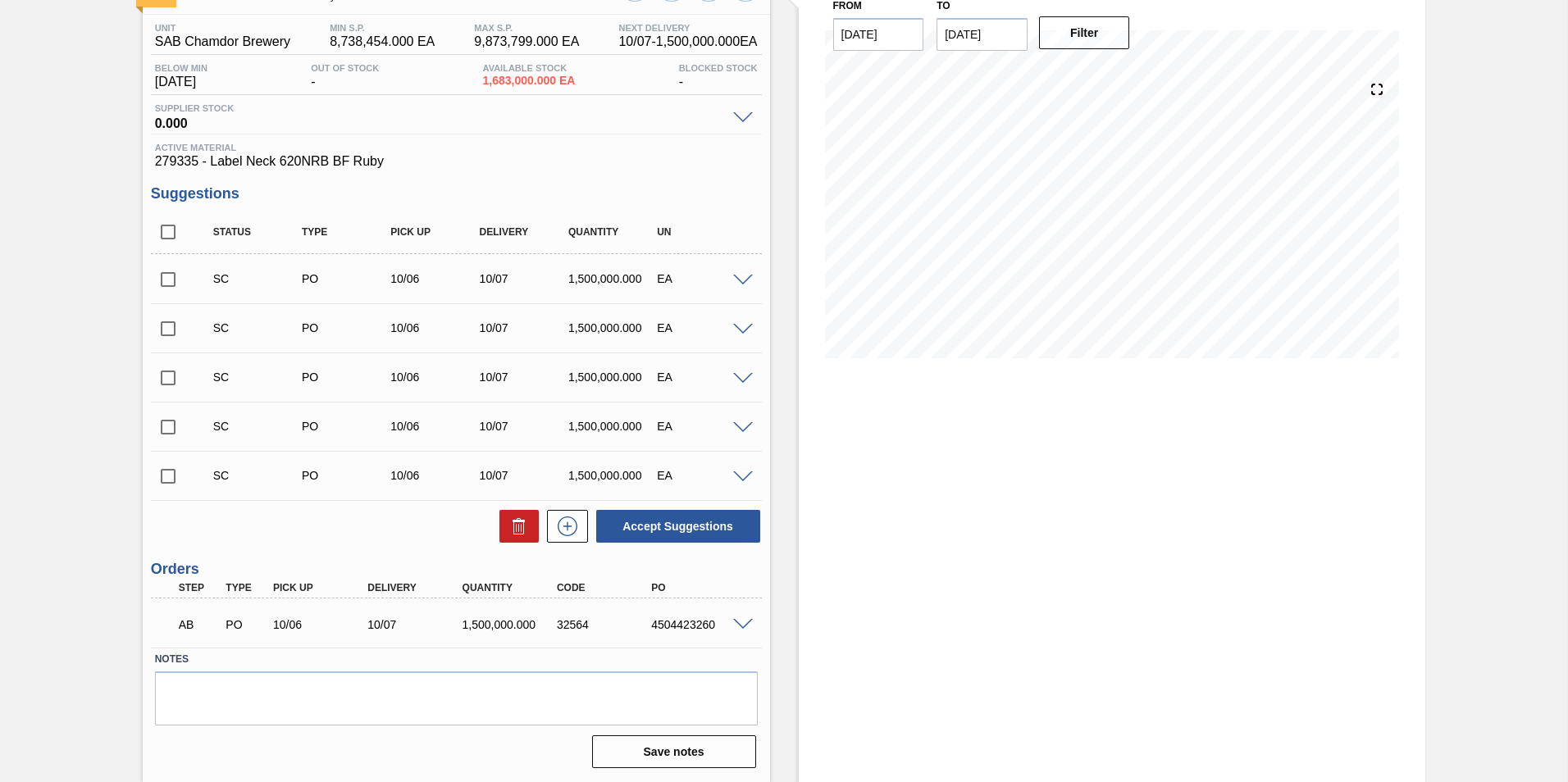
click at [986, 610] on div "Stock From [DATE] to [DATE] Filter" at bounding box center [1112, 371] width 627 height 822
drag, startPoint x: 717, startPoint y: 623, endPoint x: 644, endPoint y: 629, distance: 73.2
click at [644, 629] on div "4504423260" at bounding box center [687, 625] width 94 height 13
copy div "4504423260"
